Goal: Information Seeking & Learning: Learn about a topic

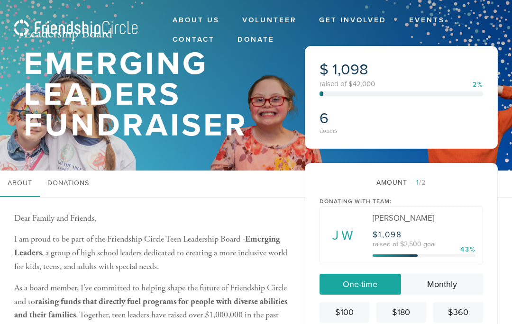
scroll to position [131, 0]
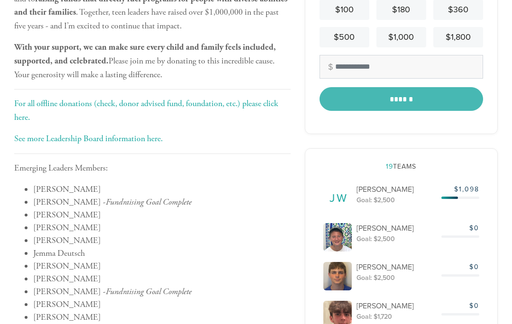
scroll to position [303, 0]
click at [385, 204] on div "Goal: $2,500" at bounding box center [396, 199] width 81 height 9
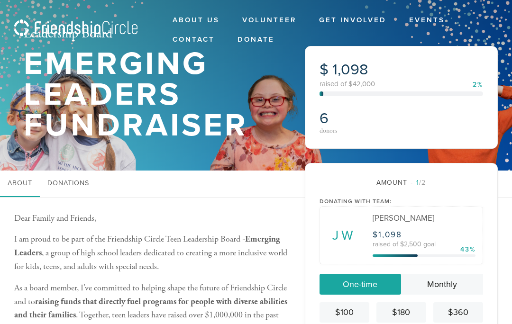
scroll to position [123, 0]
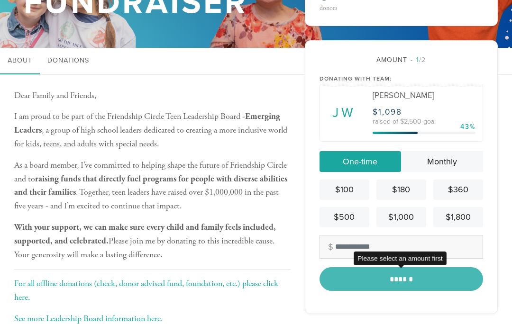
click at [404, 291] on div "******" at bounding box center [401, 279] width 164 height 24
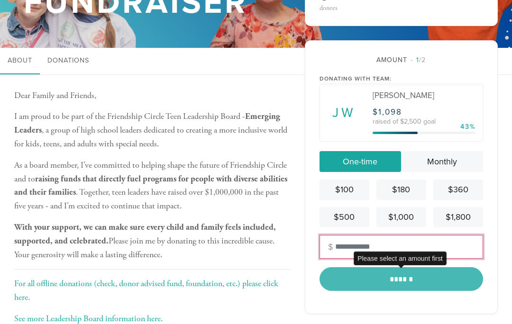
click at [338, 253] on input "text" at bounding box center [401, 247] width 164 height 24
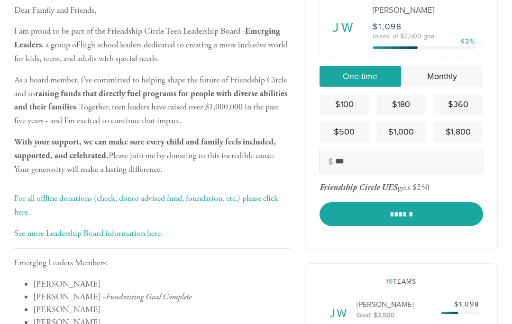
scroll to position [208, 0]
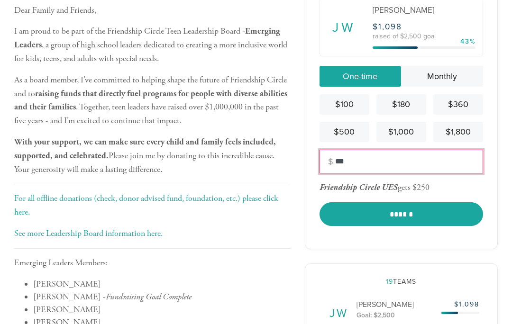
click at [364, 173] on input "***" at bounding box center [401, 162] width 164 height 24
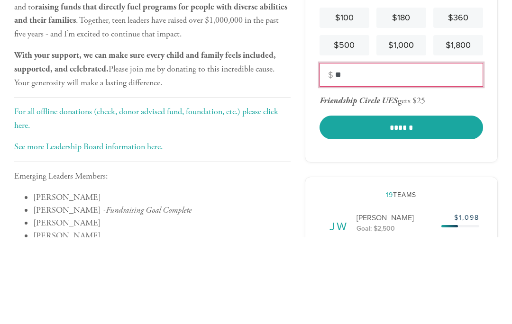
type input "*"
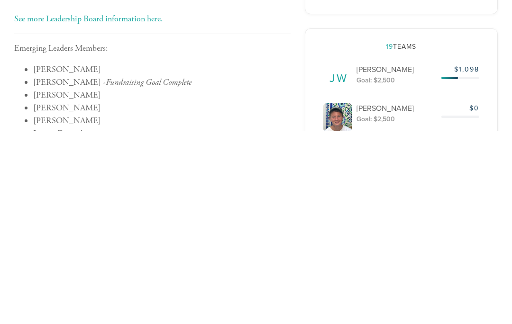
scroll to position [230, 0]
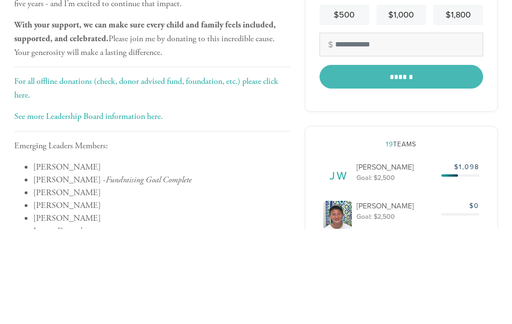
click at [156, 206] on link "See more Leadership Board information here." at bounding box center [88, 211] width 148 height 11
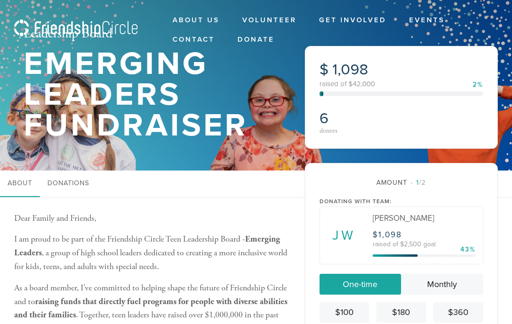
scroll to position [110, 0]
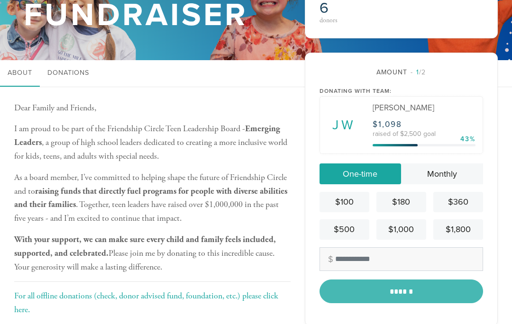
click at [416, 154] on div "[PERSON_NAME] $ 1,098 raised of $2,500 goal 43%" at bounding box center [423, 125] width 117 height 57
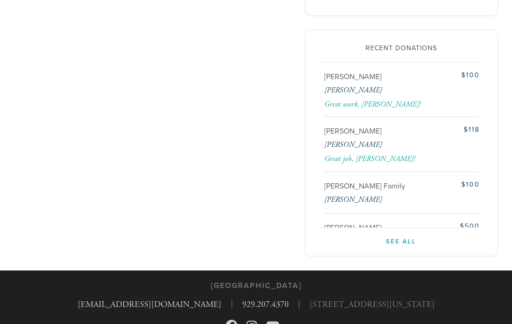
scroll to position [1218, 0]
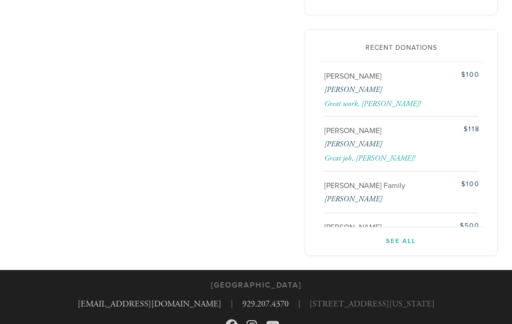
click at [402, 246] on link "See All" at bounding box center [401, 236] width 164 height 19
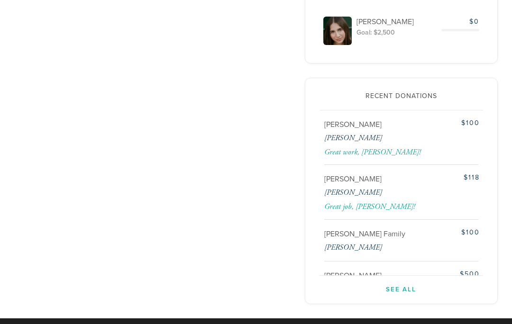
scroll to position [1184, 0]
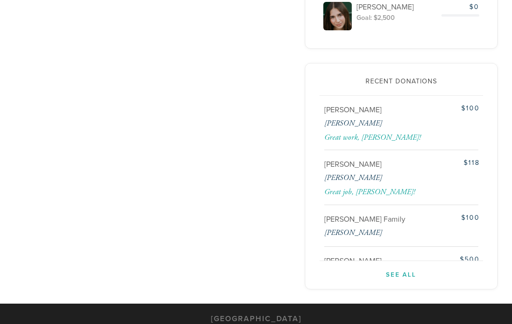
click at [403, 280] on link "See All" at bounding box center [401, 270] width 164 height 19
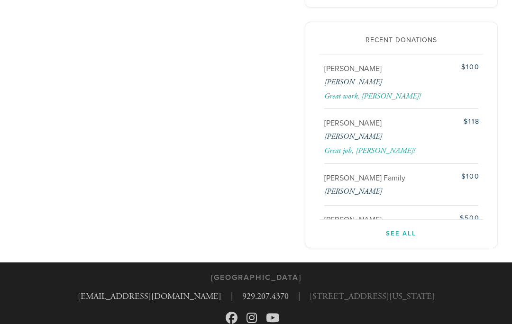
scroll to position [1271, 0]
